Goal: Book appointment/travel/reservation

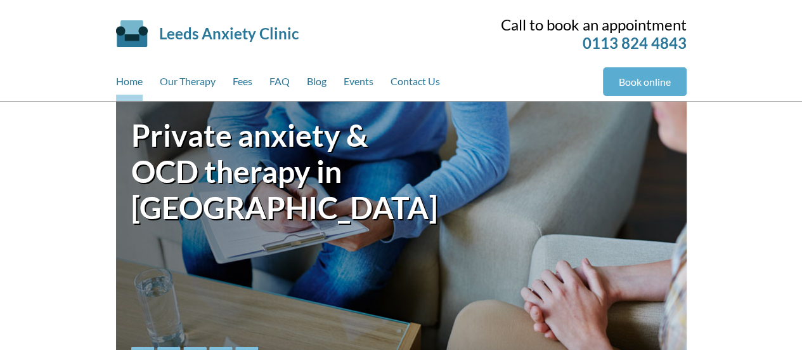
click at [623, 84] on link "Book online" at bounding box center [645, 81] width 84 height 29
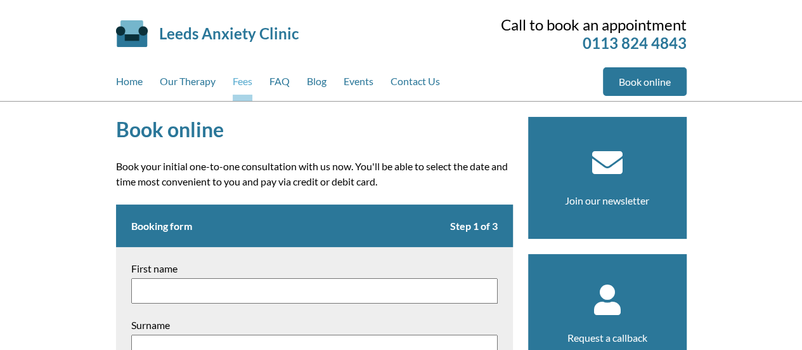
click at [251, 79] on link "Fees" at bounding box center [243, 84] width 20 height 34
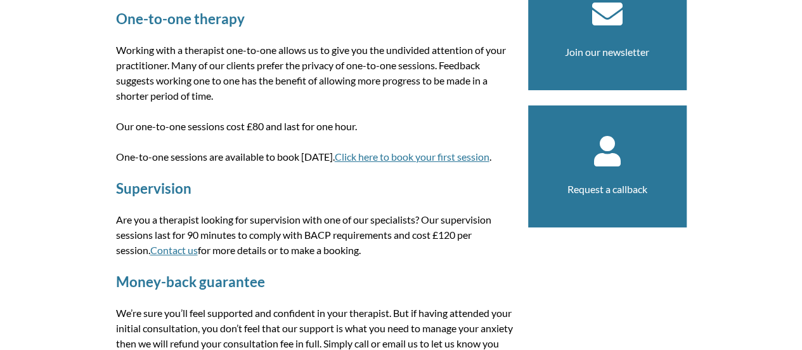
scroll to position [149, 0]
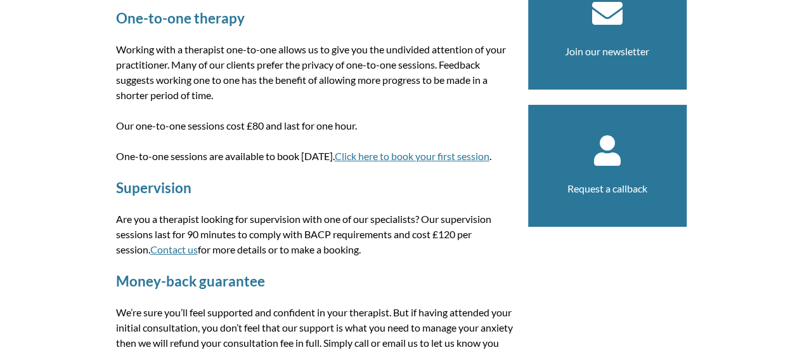
click at [385, 154] on link "Click here to book your first session" at bounding box center [412, 156] width 155 height 12
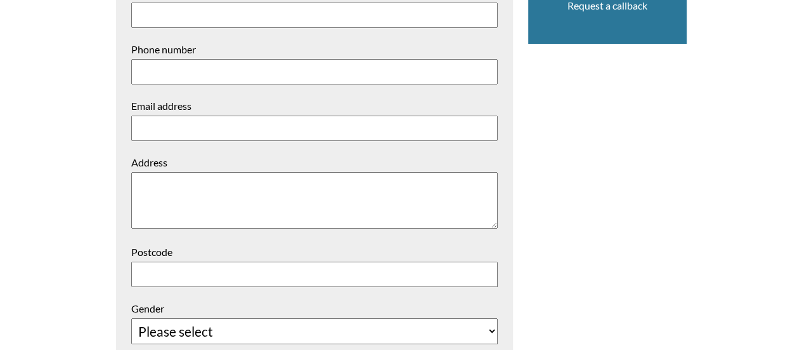
scroll to position [356, 0]
